Goal: Navigation & Orientation: Find specific page/section

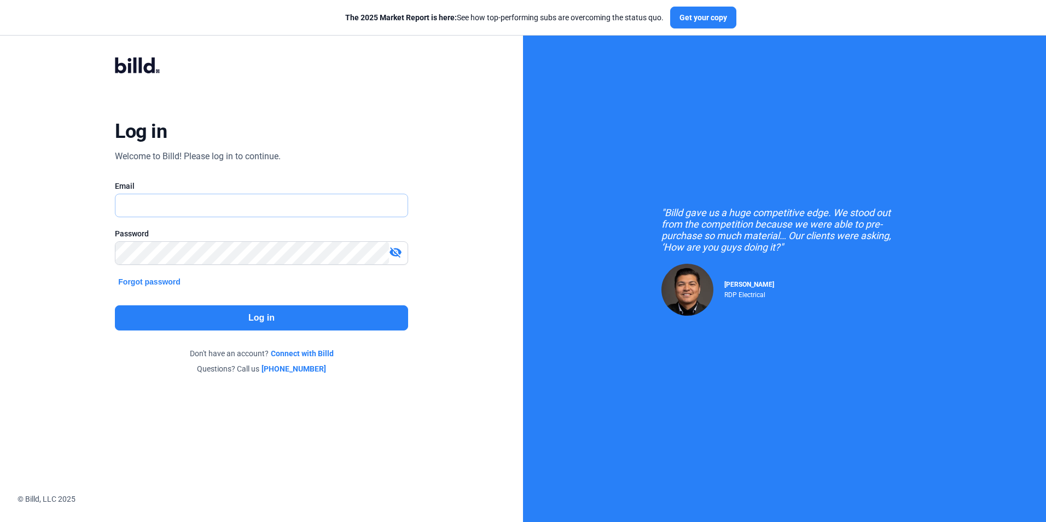
type input "[PERSON_NAME][EMAIL_ADDRESS][DOMAIN_NAME]"
click at [189, 311] on button "Log in" at bounding box center [261, 317] width 293 height 25
